Goal: Information Seeking & Learning: Learn about a topic

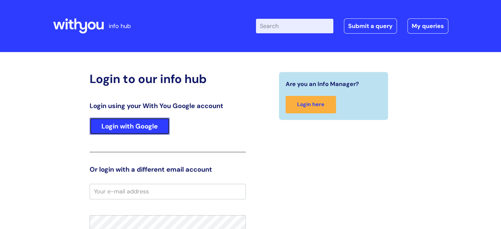
click at [128, 123] on link "Login with Google" at bounding box center [130, 126] width 80 height 17
click at [120, 126] on link "Login with Google" at bounding box center [130, 126] width 80 height 17
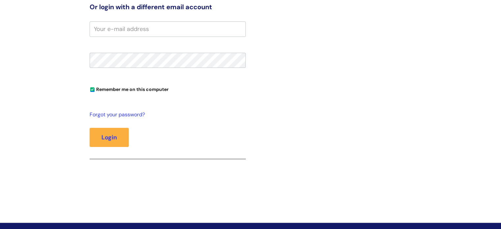
scroll to position [198, 0]
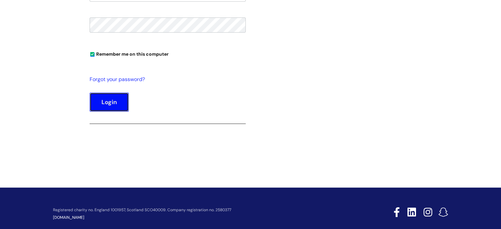
click at [114, 100] on button "Login" at bounding box center [109, 102] width 39 height 19
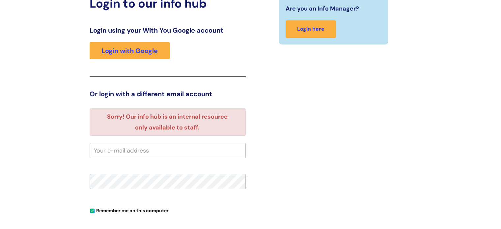
scroll to position [37, 0]
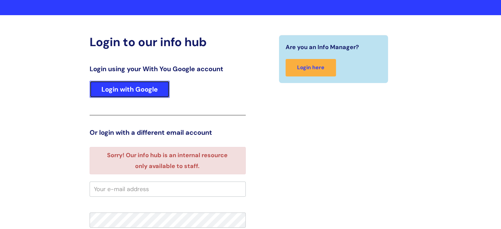
click at [165, 95] on link "Login with Google" at bounding box center [130, 89] width 80 height 17
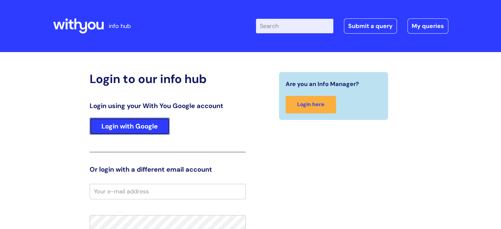
click at [153, 127] on link "Login with Google" at bounding box center [130, 126] width 80 height 17
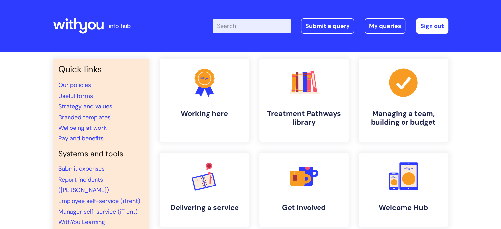
scroll to position [33, 0]
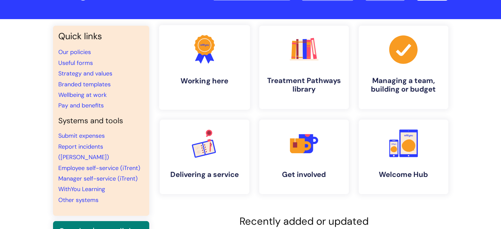
click at [180, 54] on link ".cls-1{fill:#f89b22;}.cls-1,.cls-2,.cls-3{stroke-width:0px;}.cls-2{fill:#2d3cff…" at bounding box center [204, 67] width 91 height 85
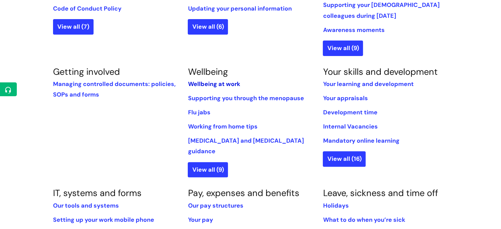
scroll to position [263, 0]
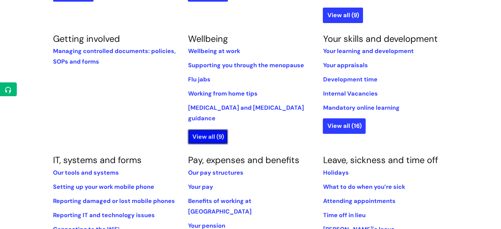
click at [210, 129] on link "View all (9)" at bounding box center [208, 136] width 40 height 15
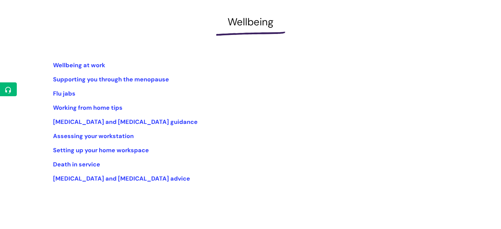
scroll to position [99, 0]
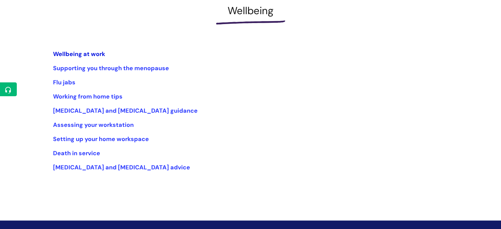
click at [92, 53] on link "Wellbeing at work" at bounding box center [79, 54] width 52 height 8
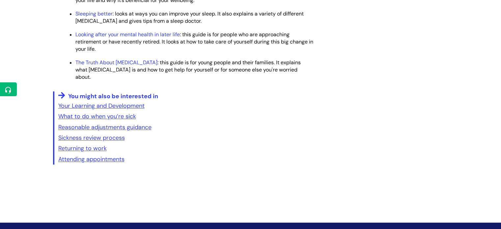
scroll to position [1087, 0]
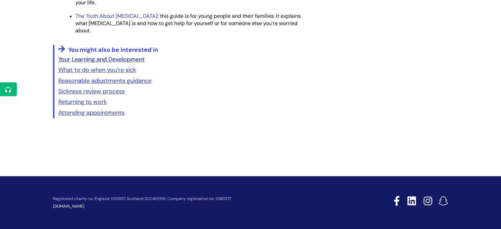
click at [96, 62] on link "Your Learning and Development" at bounding box center [101, 59] width 86 height 8
